Goal: Transaction & Acquisition: Purchase product/service

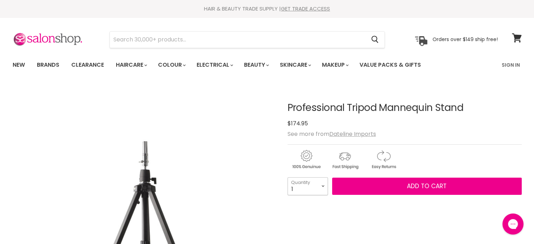
click at [324, 183] on select "1 2 3 4 5 6 7 8 9 10+" at bounding box center [308, 186] width 40 height 18
select select "3"
click at [288, 177] on select "1 2 3 4 5 6 7 8 9 10+" at bounding box center [308, 186] width 40 height 18
type input "3"
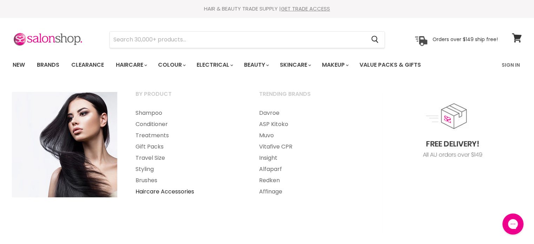
click at [181, 190] on link "Haircare Accessories" at bounding box center [188, 191] width 122 height 11
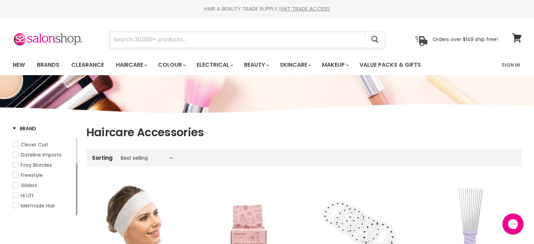
click at [195, 33] on input "Search" at bounding box center [238, 40] width 256 height 16
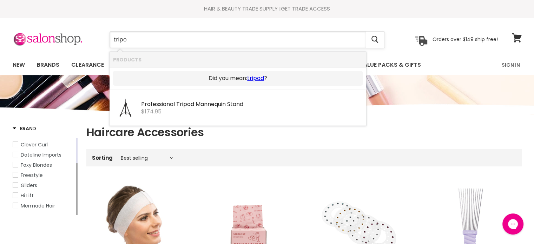
type input "tripod"
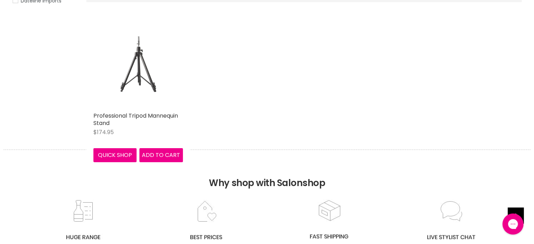
click at [142, 74] on img "Main content" at bounding box center [138, 64] width 60 height 90
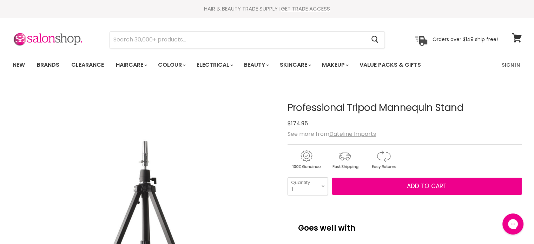
select select "3"
click at [288, 177] on select "1 2 3 4 5 6 7 8 9 10+" at bounding box center [308, 186] width 40 height 18
type input "3"
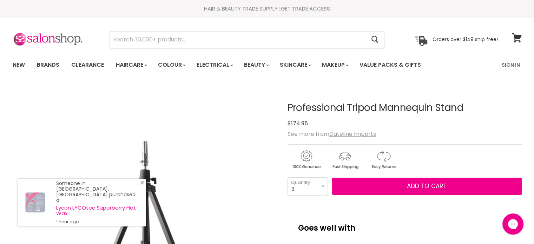
click at [142, 185] on icon "Close Icon" at bounding box center [142, 183] width 4 height 4
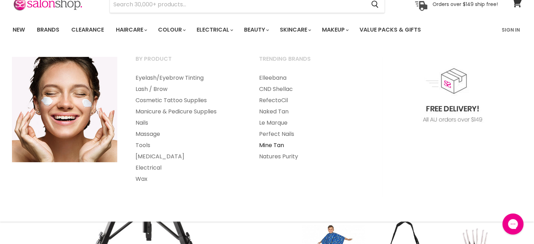
scroll to position [70, 0]
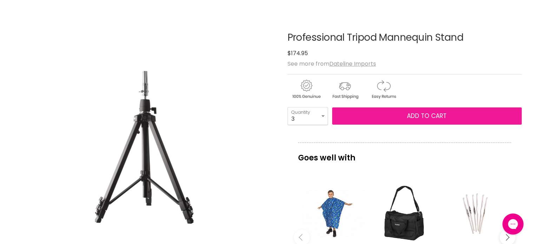
click at [444, 111] on button "Add to cart" at bounding box center [427, 117] width 190 height 18
click at [448, 115] on button "Add to cart" at bounding box center [427, 117] width 190 height 18
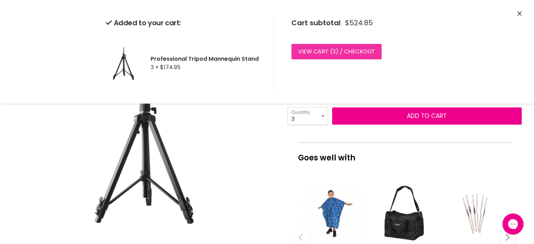
click at [345, 52] on link "View cart ( 3 ) / Checkout" at bounding box center [337, 51] width 90 height 15
